Goal: Transaction & Acquisition: Purchase product/service

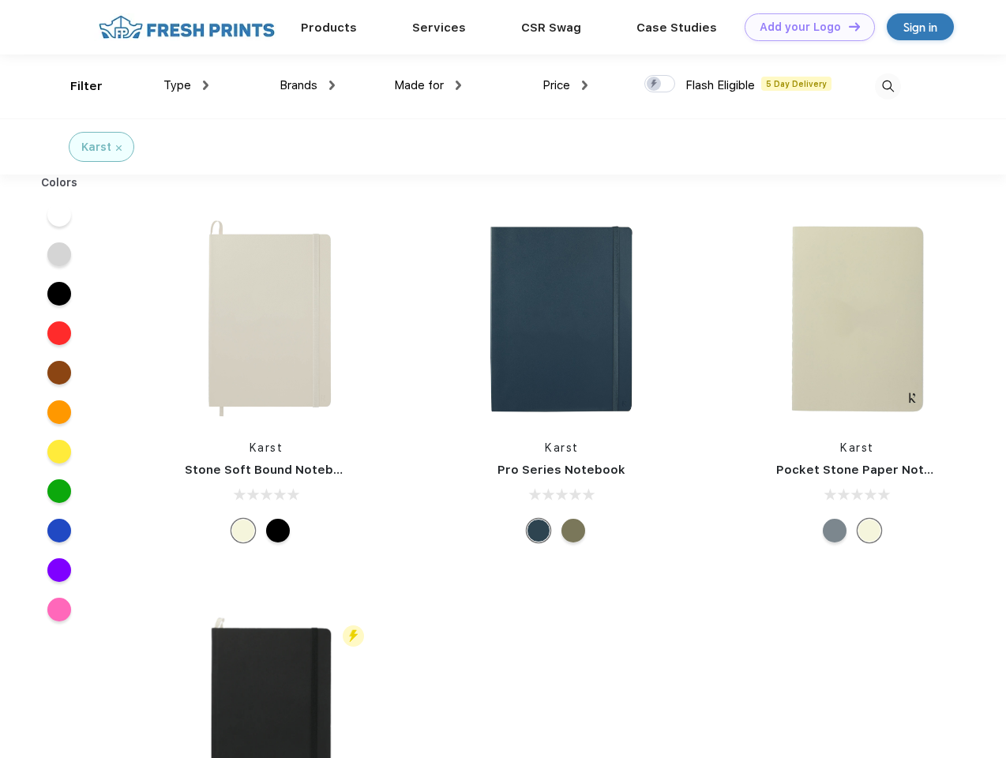
click at [804, 27] on link "Add your Logo Design Tool" at bounding box center [810, 27] width 130 height 28
click at [0, 0] on div "Design Tool" at bounding box center [0, 0] width 0 height 0
click at [847, 26] on link "Add your Logo Design Tool" at bounding box center [810, 27] width 130 height 28
click at [76, 86] on div "Filter" at bounding box center [86, 86] width 32 height 18
click at [186, 85] on span "Type" at bounding box center [177, 85] width 28 height 14
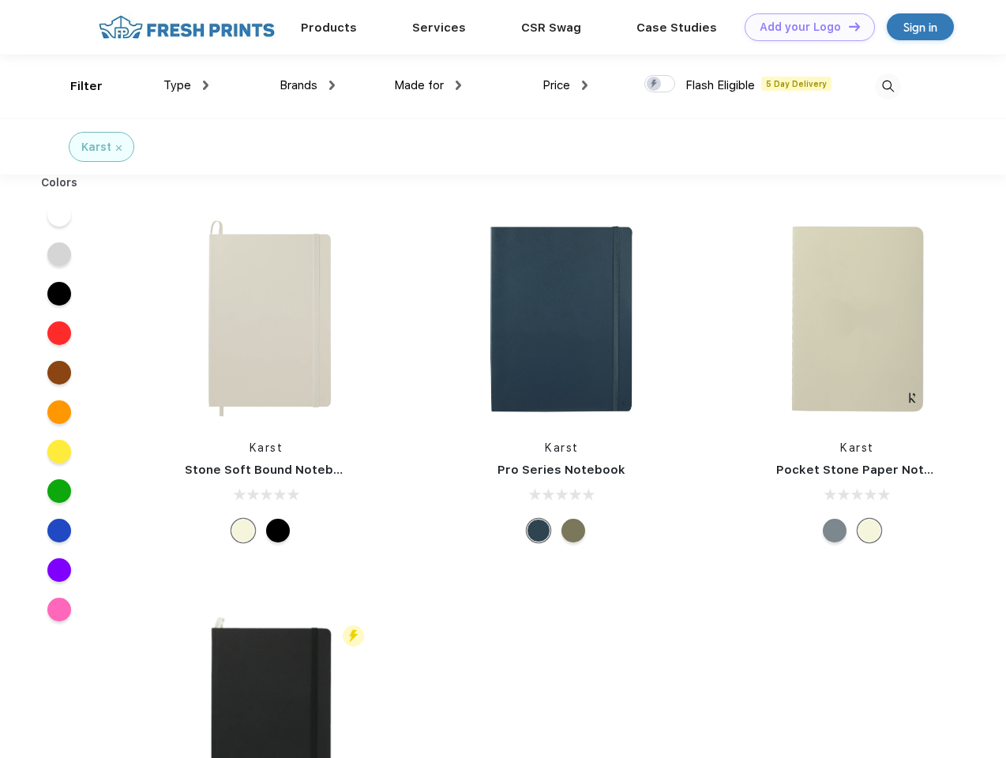
click at [307, 85] on span "Brands" at bounding box center [299, 85] width 38 height 14
click at [428, 85] on span "Made for" at bounding box center [419, 85] width 50 height 14
click at [565, 85] on span "Price" at bounding box center [557, 85] width 28 height 14
click at [660, 85] on div at bounding box center [659, 83] width 31 height 17
click at [655, 85] on input "checkbox" at bounding box center [649, 79] width 10 height 10
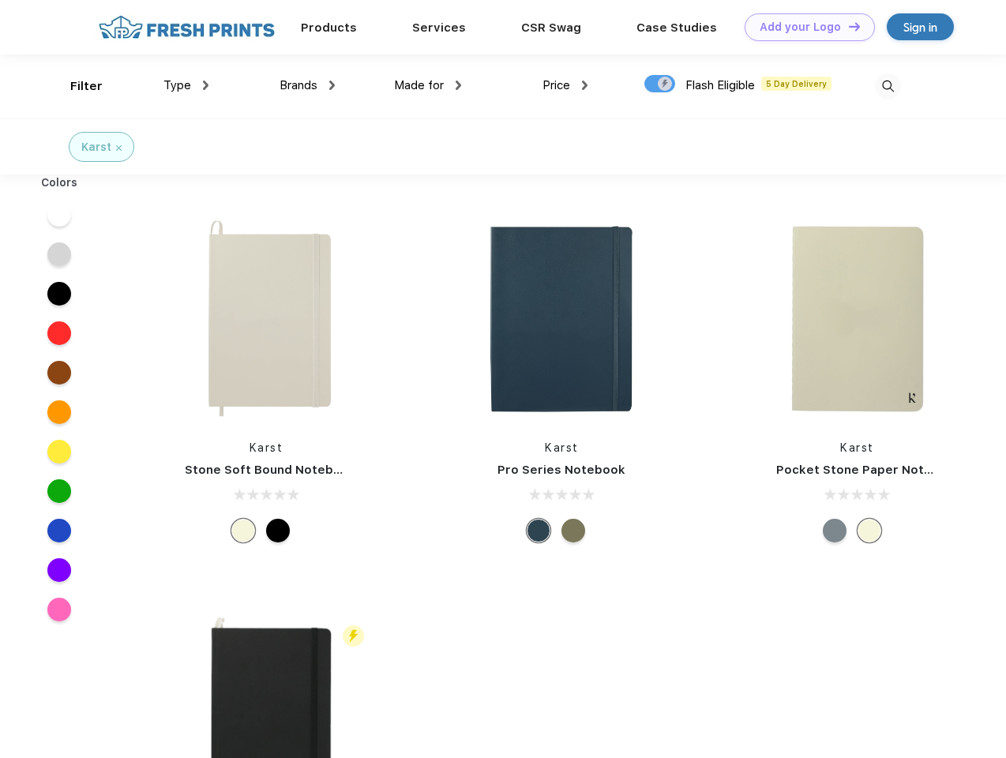
click at [888, 86] on img at bounding box center [888, 86] width 26 height 26
